Goal: Register for event/course

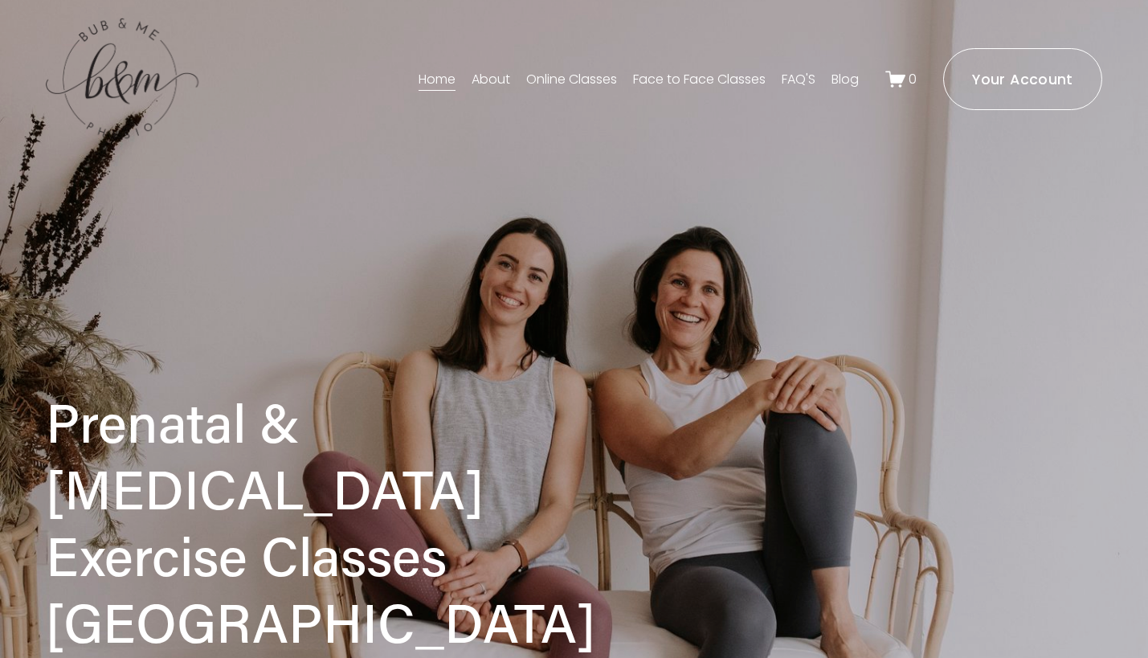
click at [698, 76] on link "Face to Face Classes" at bounding box center [699, 80] width 133 height 26
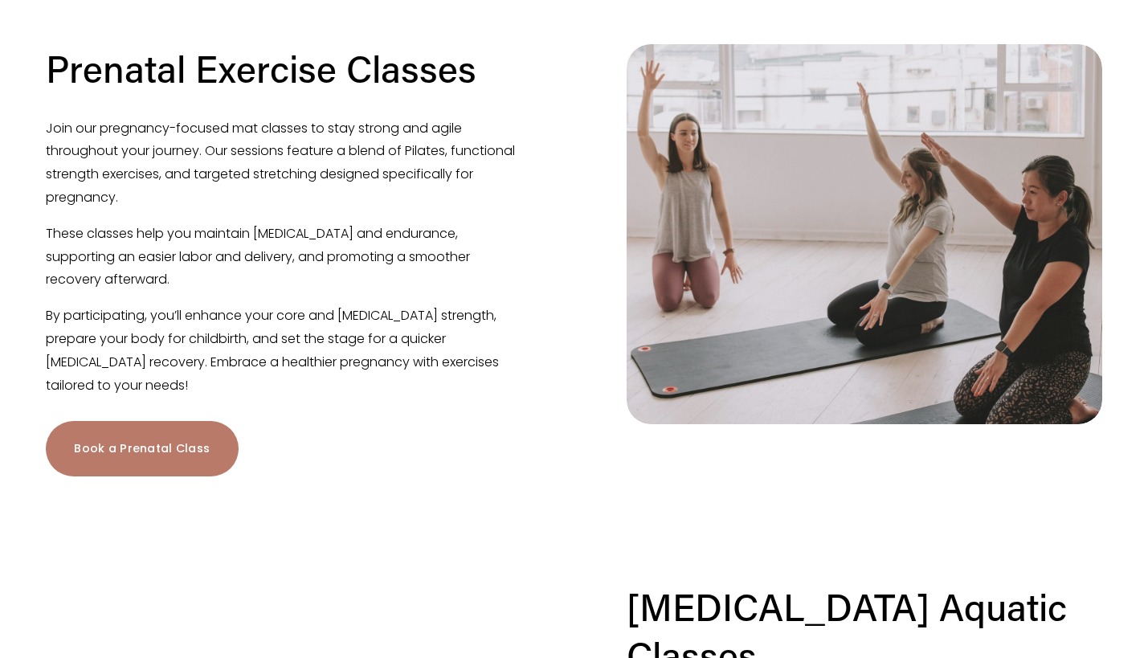
scroll to position [921, 0]
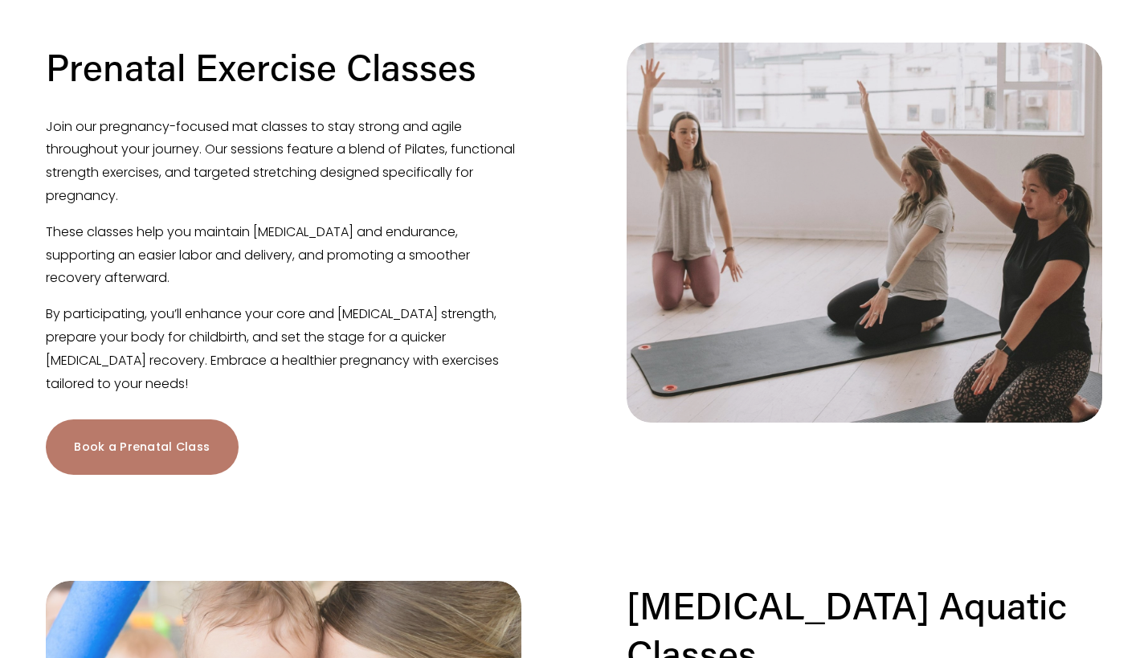
click at [108, 454] on link "Book a Prenatal Class" at bounding box center [142, 446] width 192 height 55
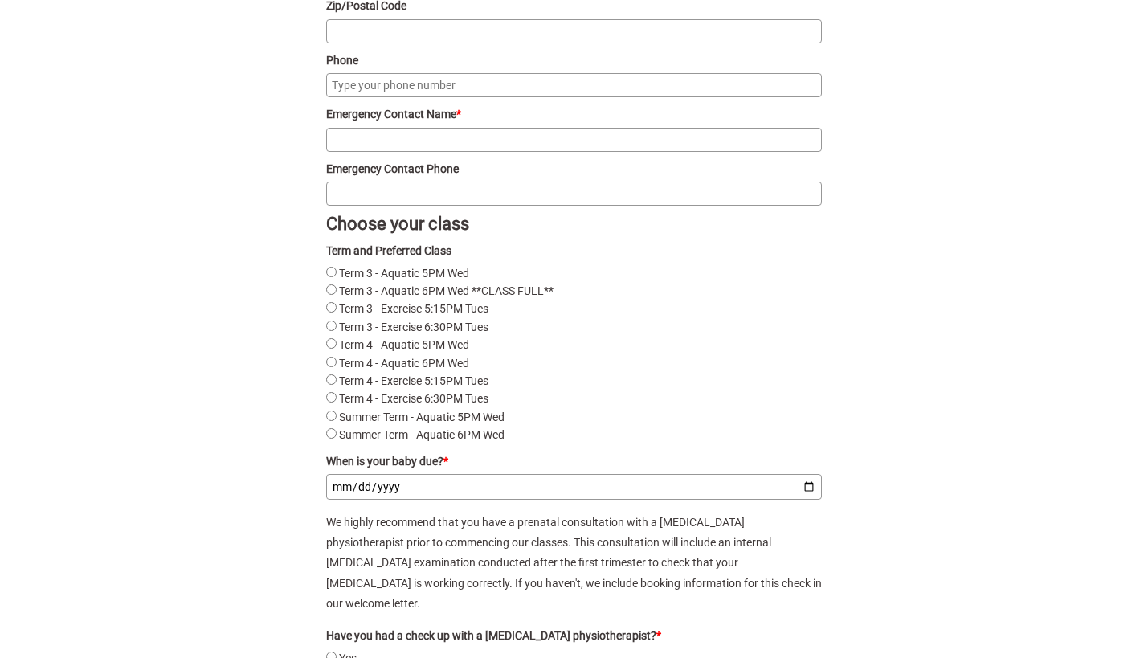
scroll to position [1852, 0]
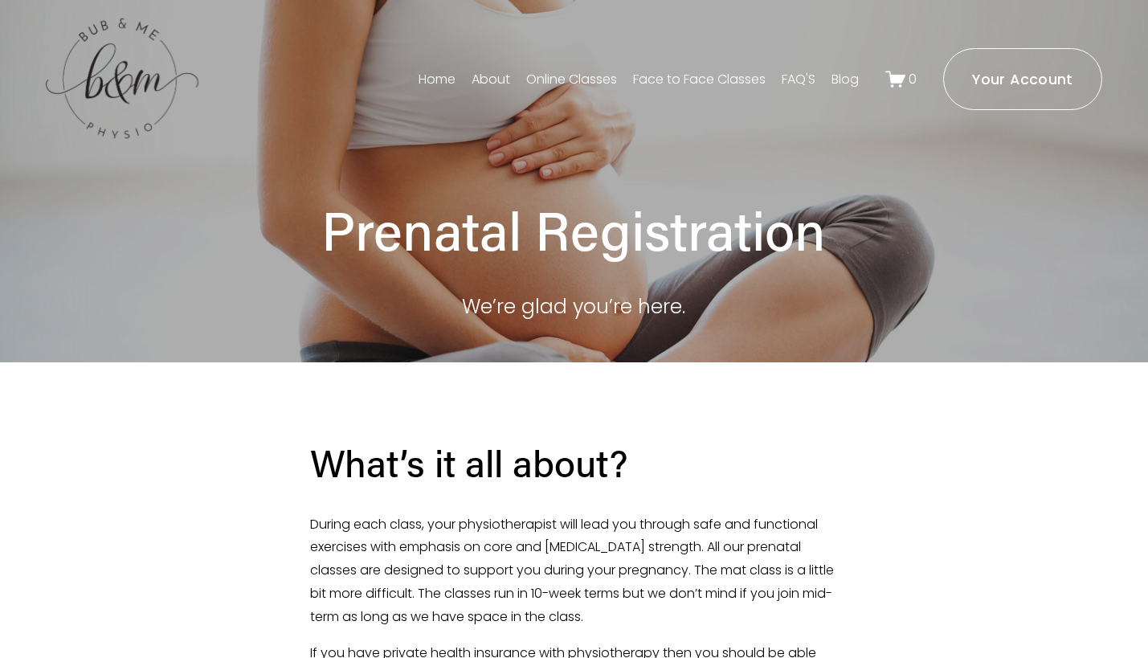
click at [694, 76] on link "Face to Face Classes" at bounding box center [699, 80] width 133 height 26
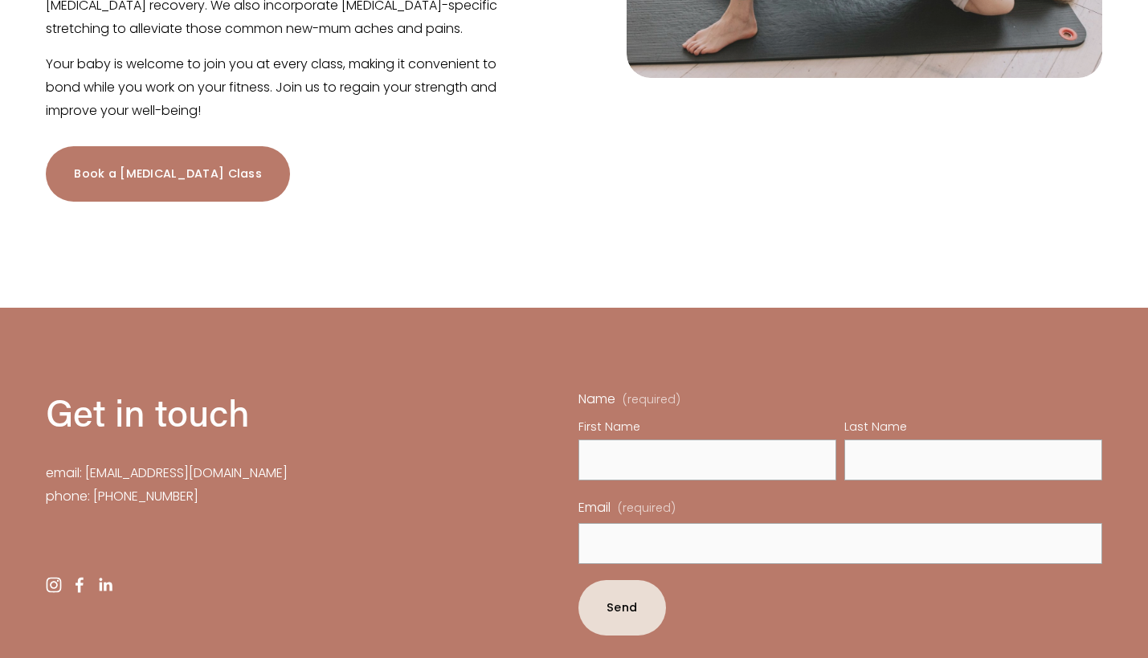
scroll to position [2264, 0]
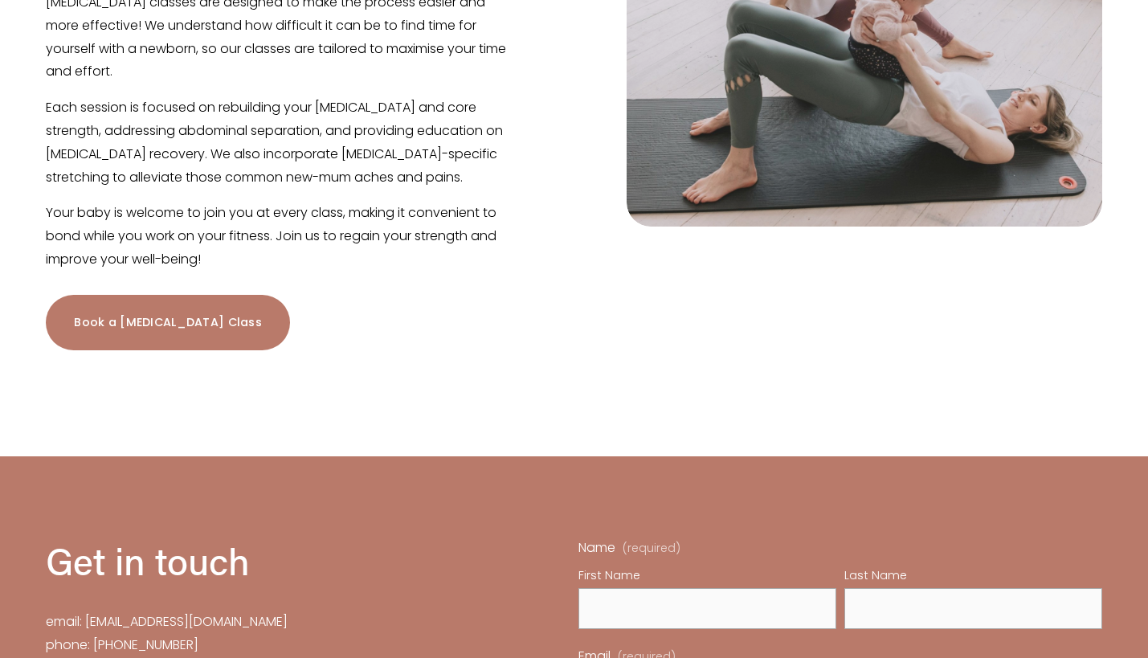
click at [181, 295] on link "Book a Postnatal Class" at bounding box center [168, 322] width 244 height 55
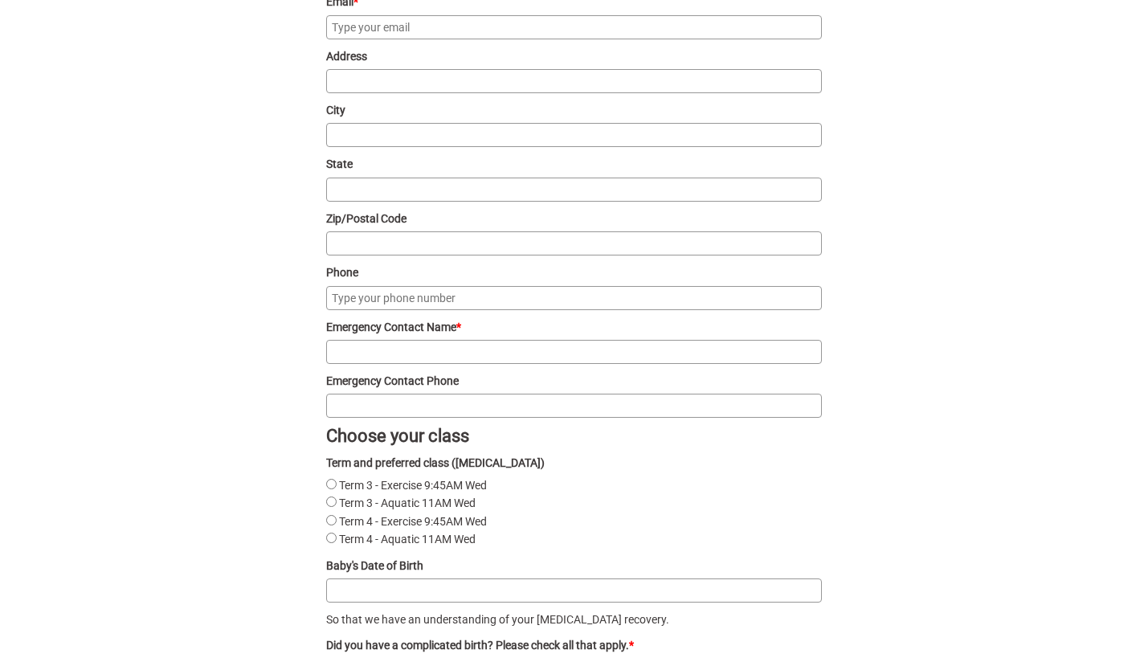
scroll to position [1813, 0]
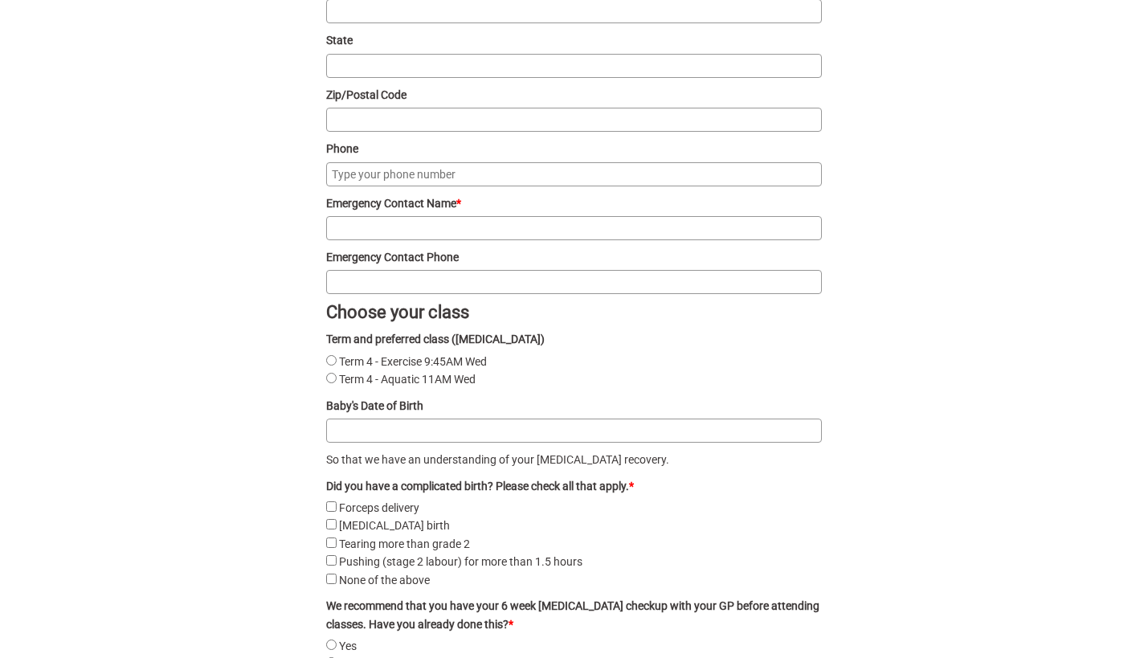
scroll to position [1773, 0]
